Goal: Find contact information: Find contact information

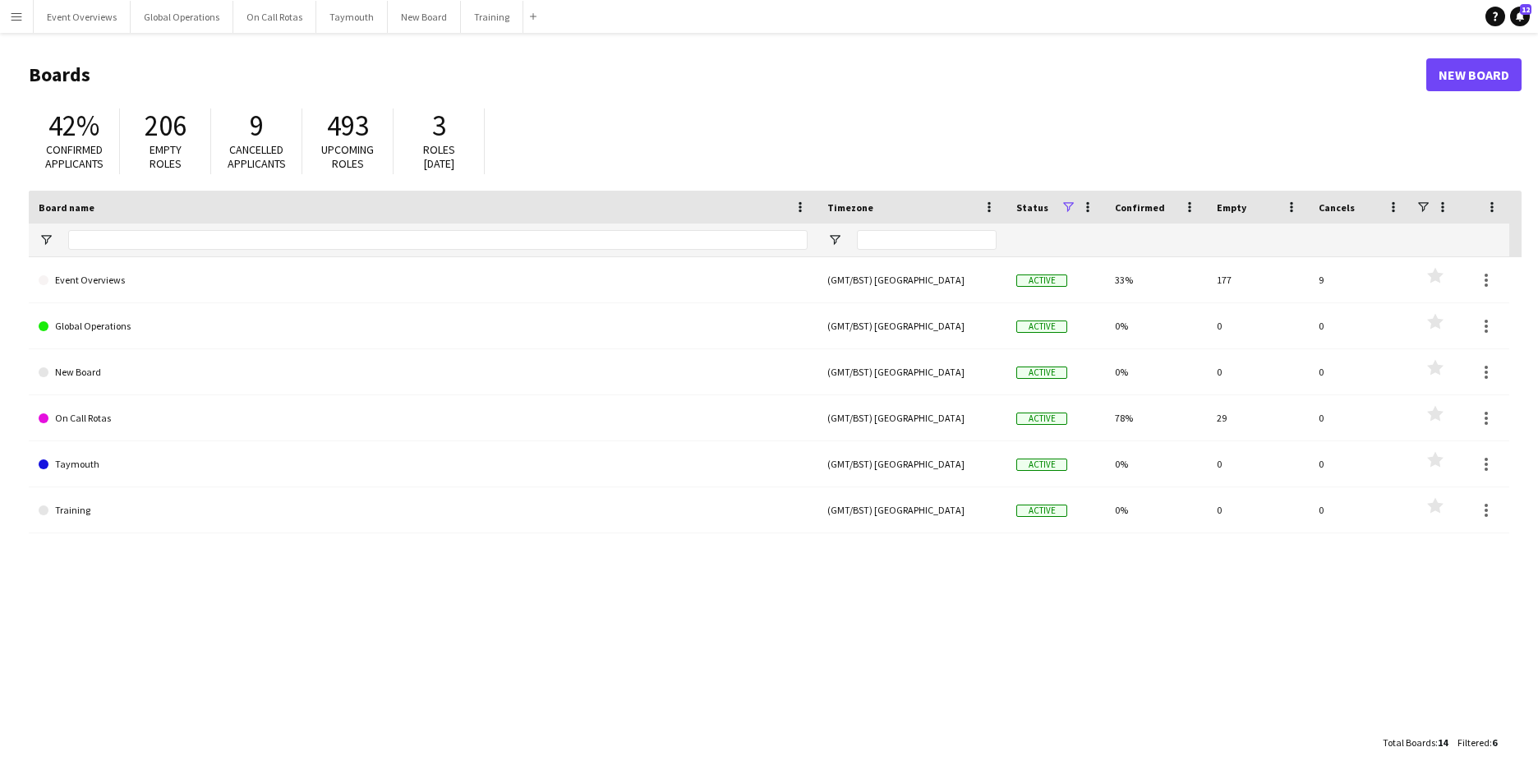
click at [16, 5] on button "Menu" at bounding box center [16, 16] width 33 height 33
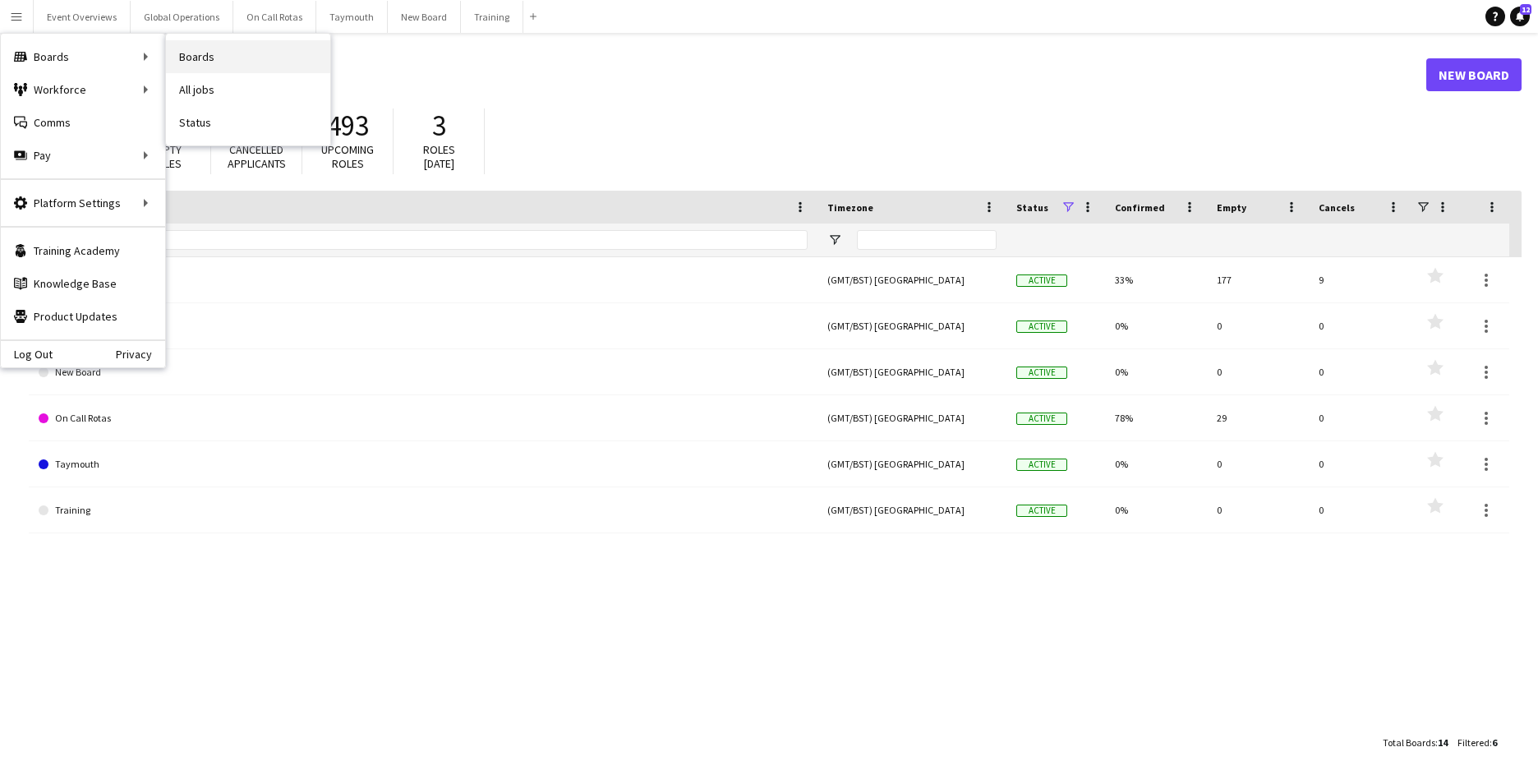
click at [230, 57] on link "Boards" at bounding box center [248, 57] width 164 height 33
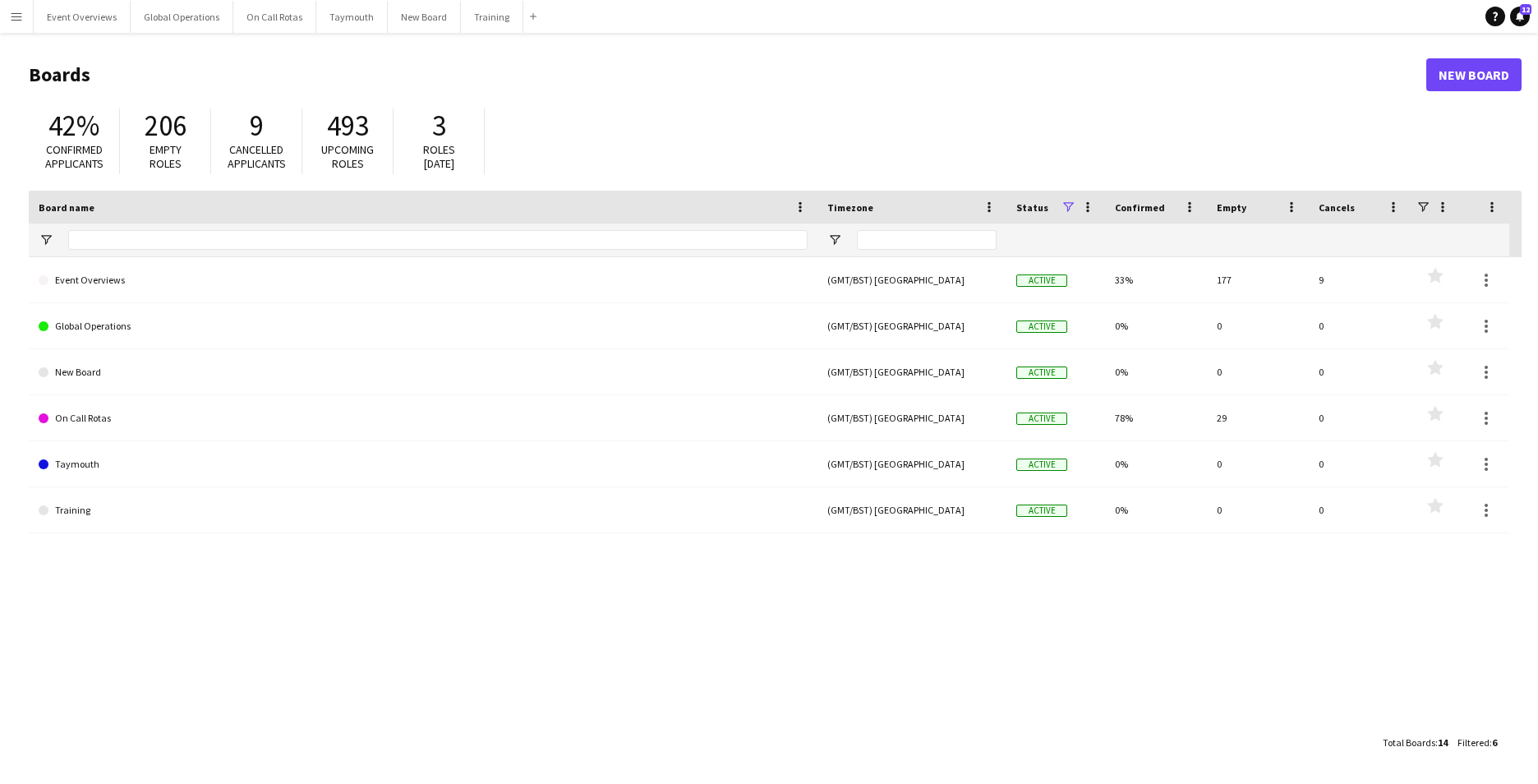
click at [16, 14] on app-icon "Menu" at bounding box center [16, 16] width 13 height 13
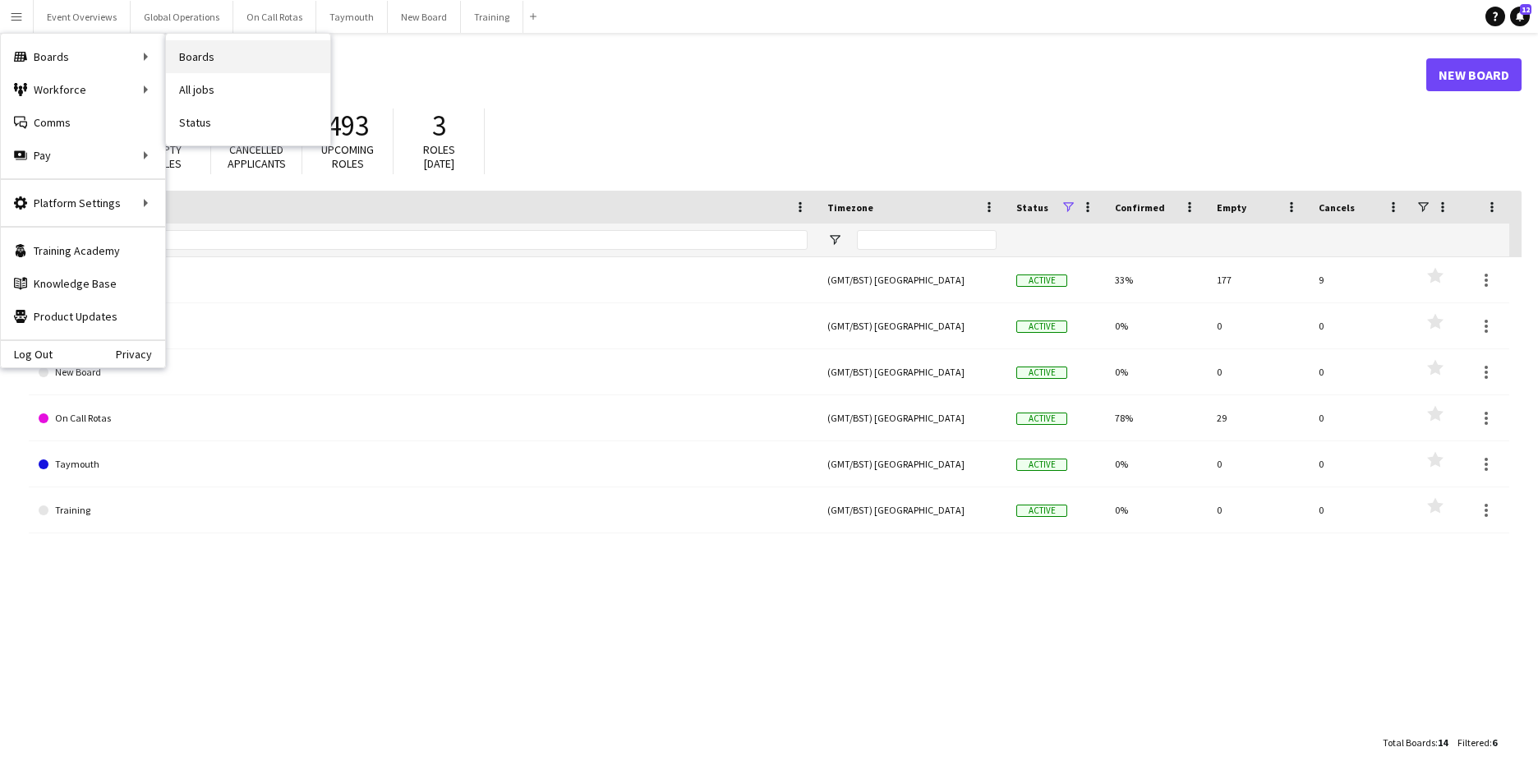
click at [193, 57] on link "Boards" at bounding box center [248, 57] width 164 height 33
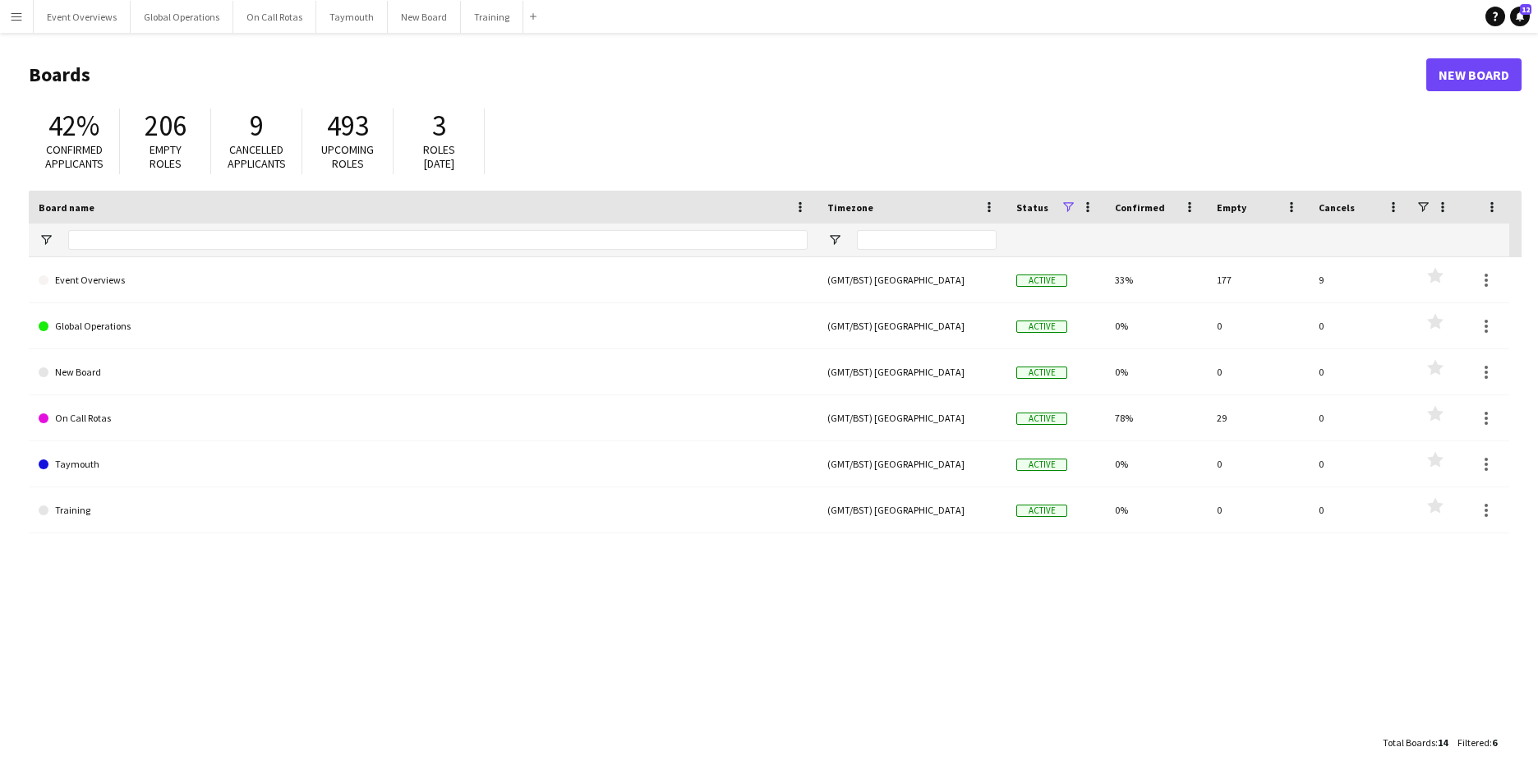
click at [13, 5] on button "Menu" at bounding box center [16, 16] width 33 height 33
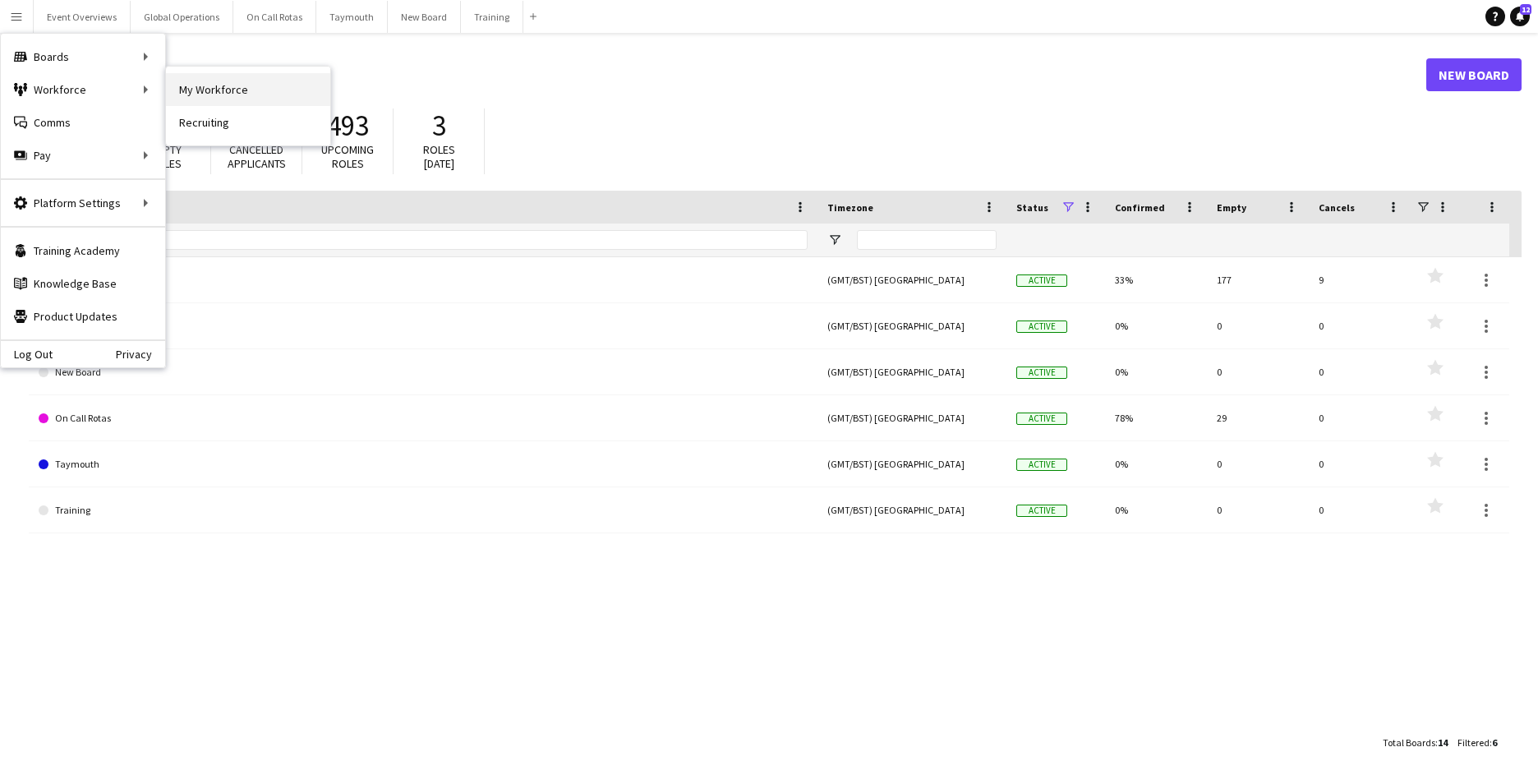
click at [226, 87] on link "My Workforce" at bounding box center [248, 89] width 164 height 33
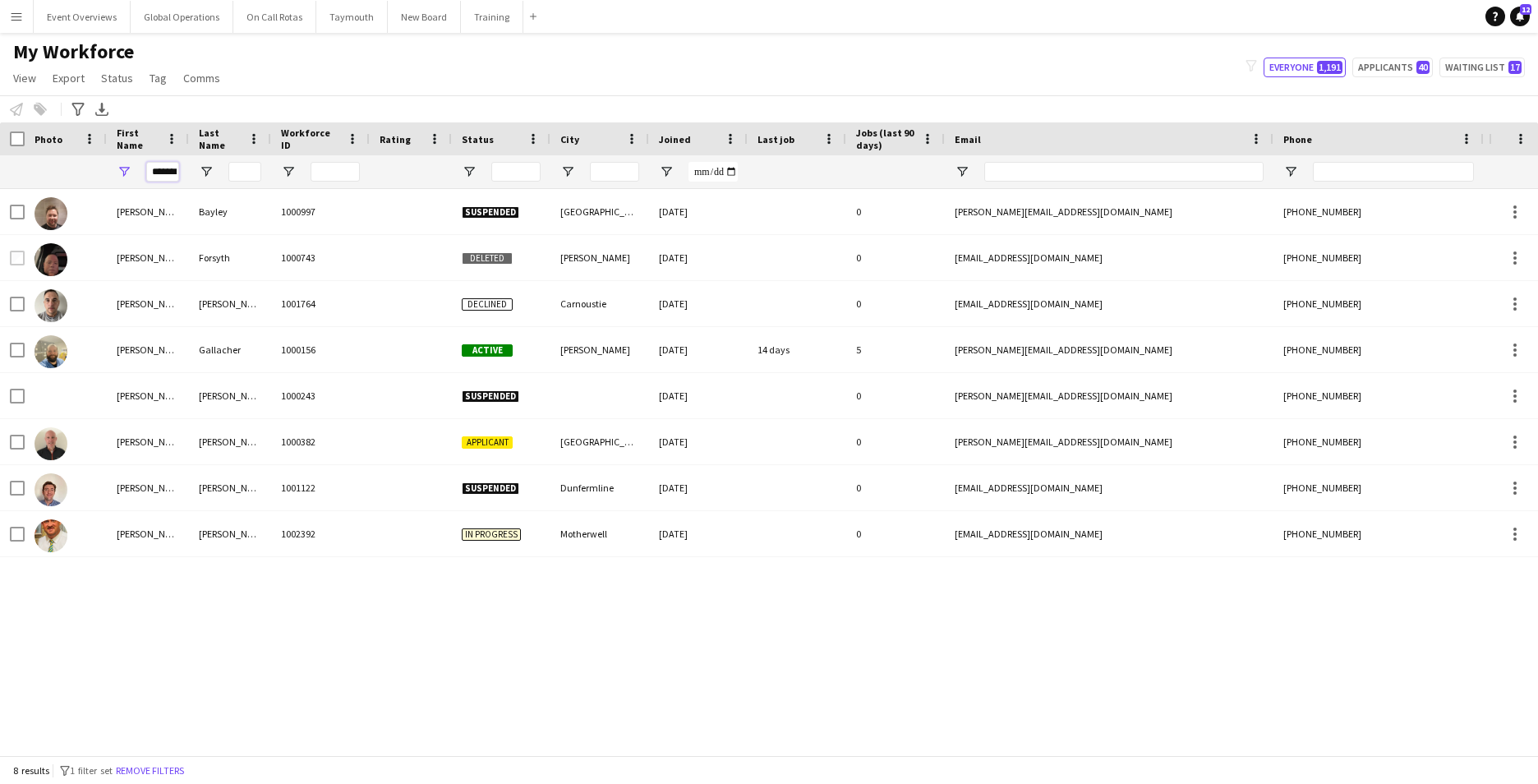
click at [173, 179] on input "*******" at bounding box center [162, 172] width 33 height 20
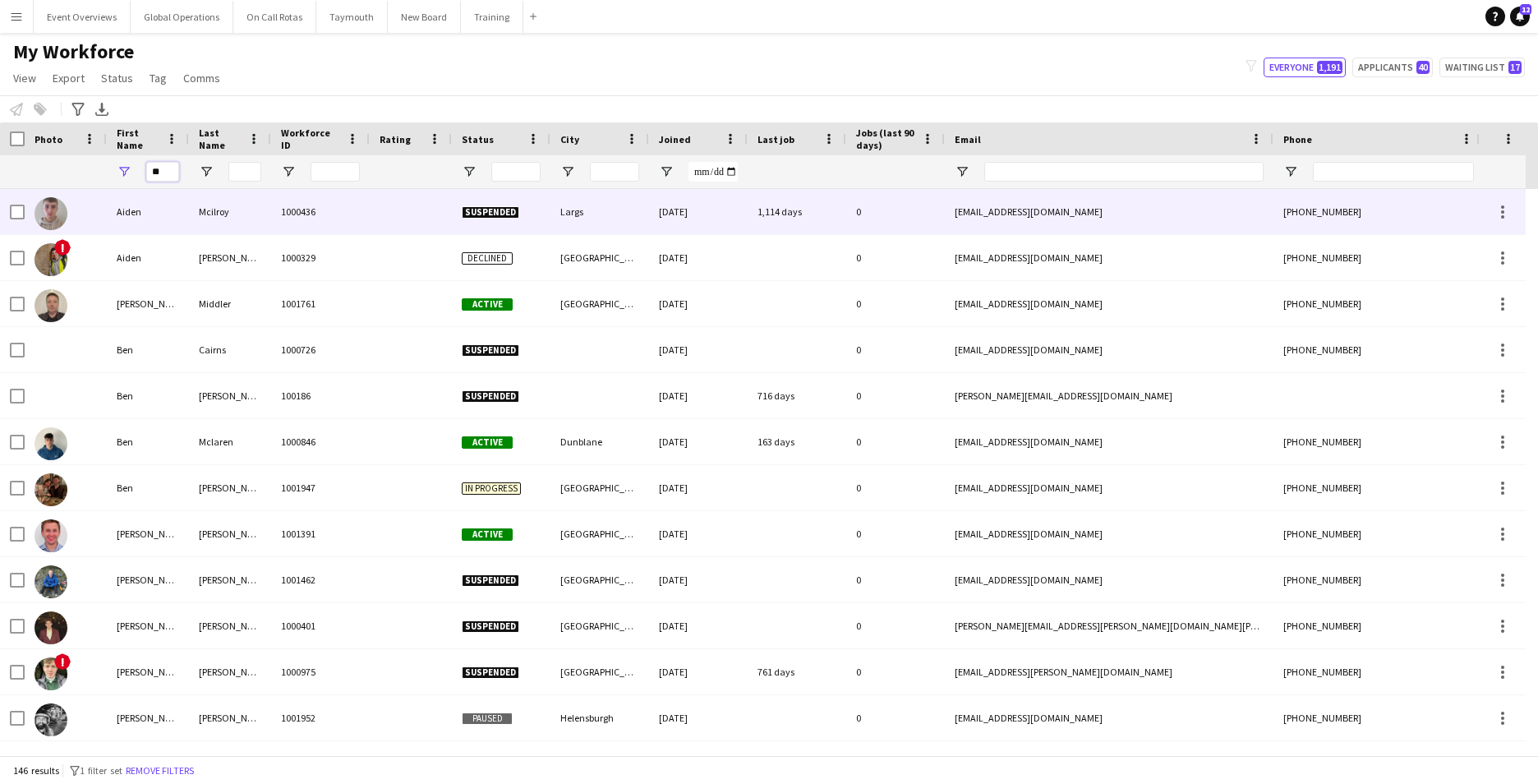
type input "*"
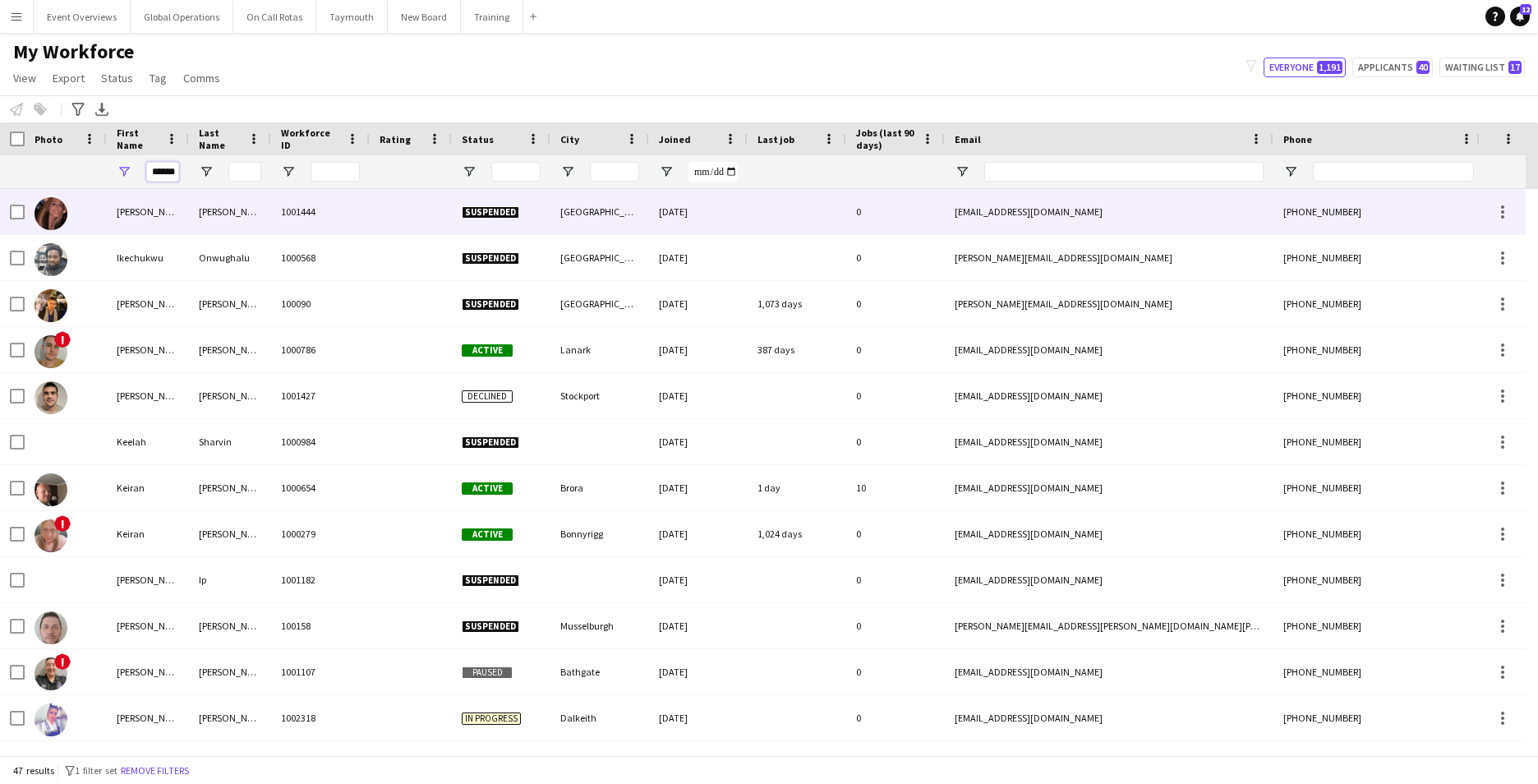
scroll to position [0, 1]
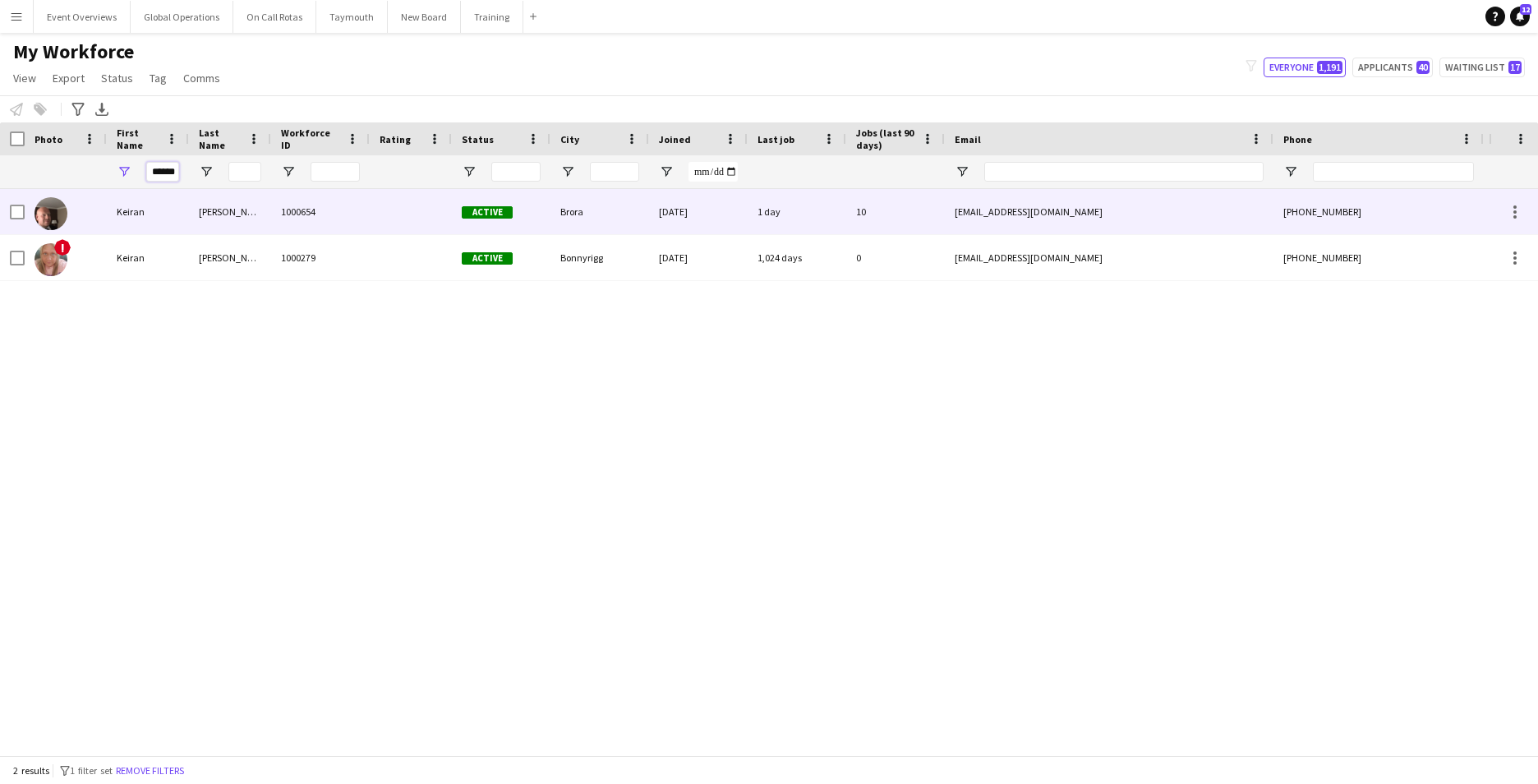
type input "******"
click at [125, 210] on div "Keiran" at bounding box center [148, 212] width 82 height 46
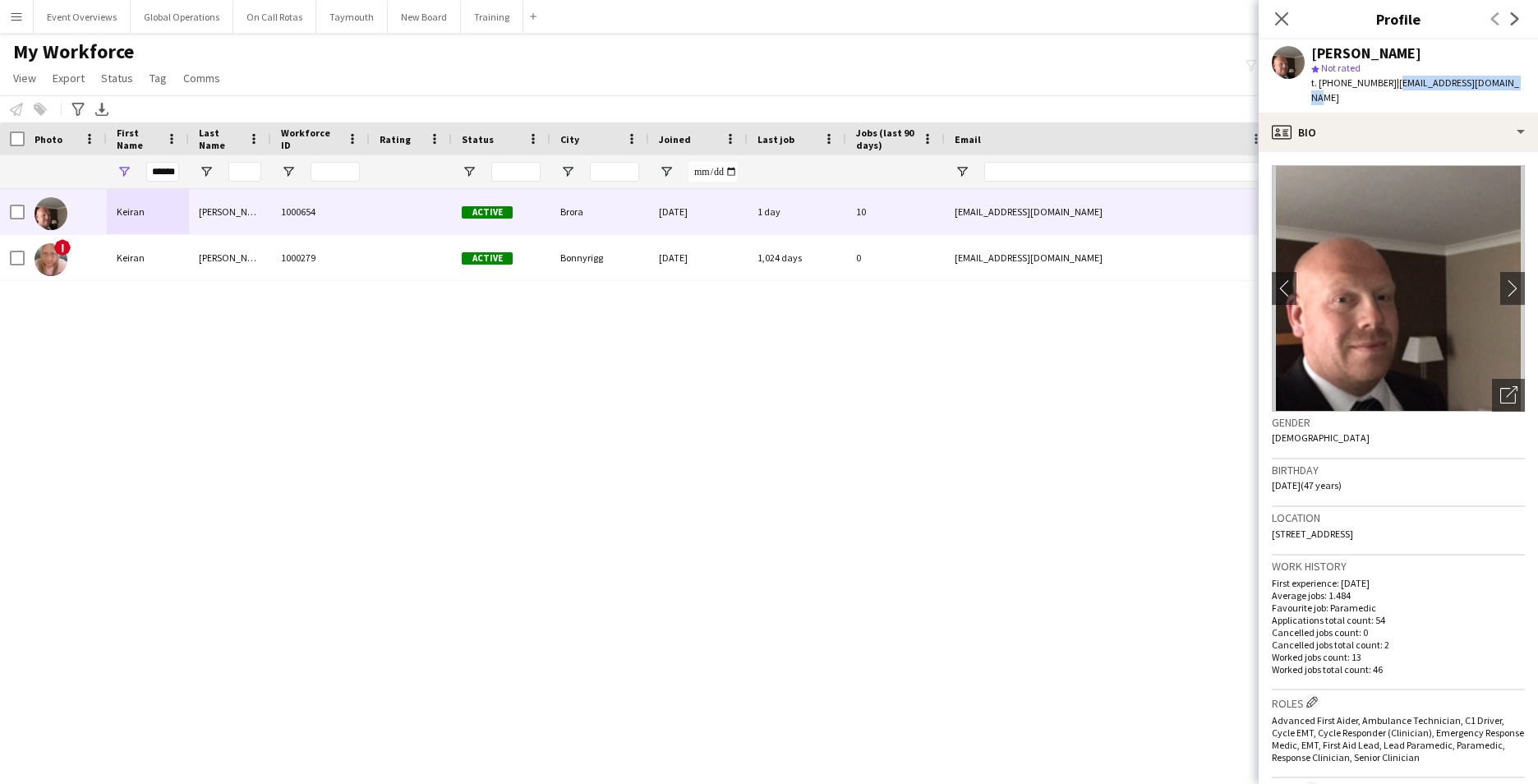
drag, startPoint x: 1512, startPoint y: 87, endPoint x: 1395, endPoint y: 89, distance: 117.0
click at [1395, 89] on div "Keiran [PERSON_NAME] star Not rated t. [PHONE_NUMBER] | [EMAIL_ADDRESS][DOMAIN_…" at bounding box center [1398, 76] width 279 height 73
drag, startPoint x: 1395, startPoint y: 89, endPoint x: 1398, endPoint y: 80, distance: 9.5
copy span "[EMAIL_ADDRESS][DOMAIN_NAME]"
